Goal: Check status

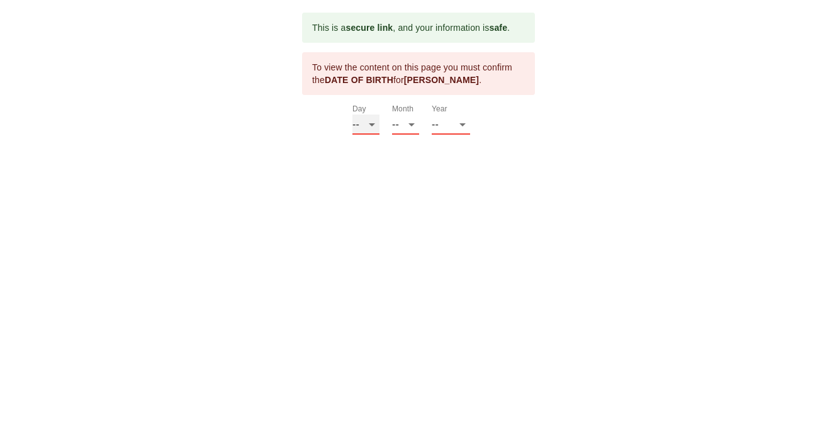
click at [365, 126] on select "-- 01 02 03 04 05 06 07 08 09 10 11 12 13 14 15 16 17 18 19 20 21 22 23 24 25 2…" at bounding box center [365, 124] width 27 height 20
select select "26"
click at [352, 114] on select "-- 01 02 03 04 05 06 07 08 09 10 11 12 13 14 15 16 17 18 19 20 21 22 23 24 25 2…" at bounding box center [365, 124] width 27 height 20
click at [407, 126] on select "-- 01 02 03 04 05 06 07 08 09 10 11 12" at bounding box center [405, 124] width 27 height 20
select select "06"
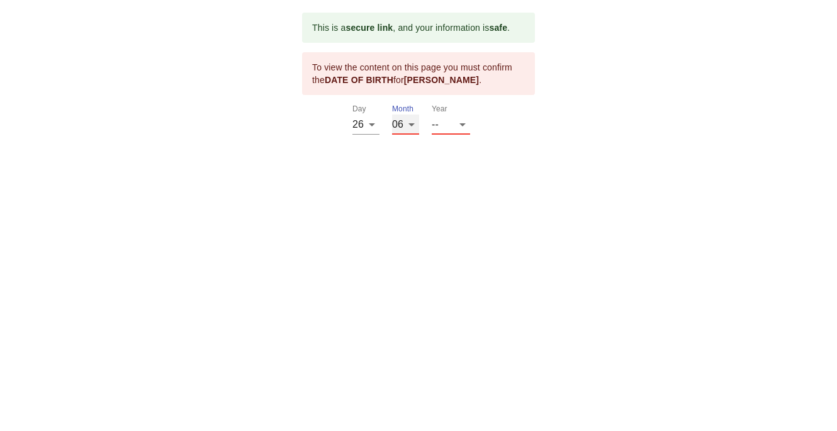
click at [392, 114] on select "-- 01 02 03 04 05 06 07 08 09 10 11 12" at bounding box center [405, 124] width 27 height 20
click at [460, 129] on select "-- 2025 2024 2023 2022 2021 2020 2019 2018 2017 2016 2015 2014 2013 2012 2011 2…" at bounding box center [451, 124] width 38 height 20
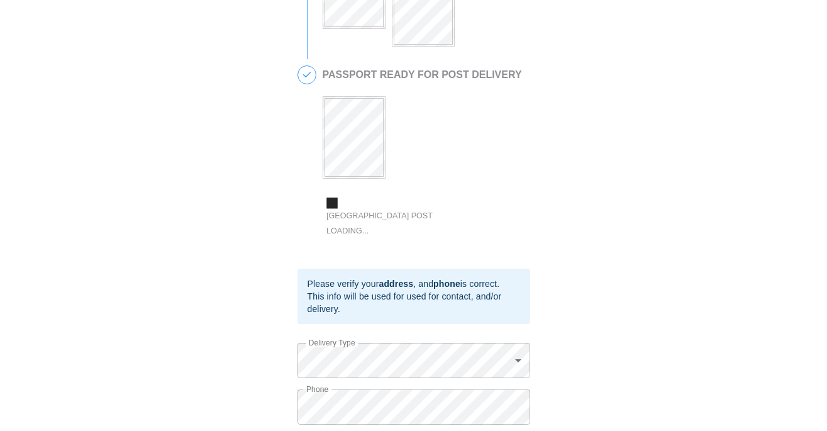
scroll to position [648, 0]
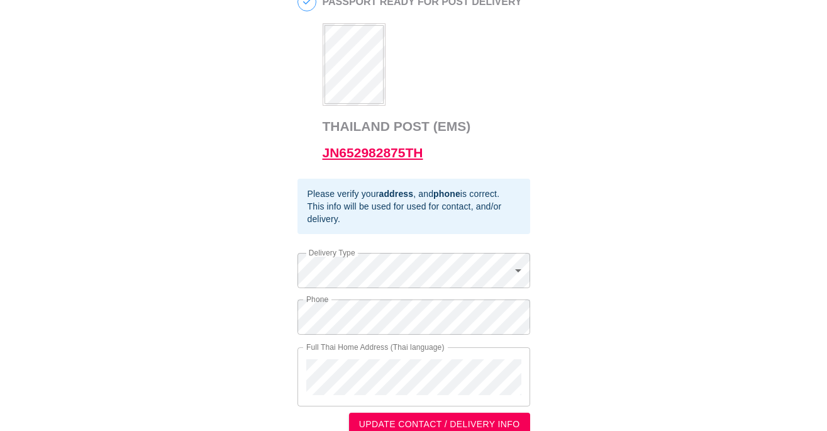
click at [379, 160] on link "JN652982875TH" at bounding box center [373, 152] width 101 height 14
